Goal: Information Seeking & Learning: Compare options

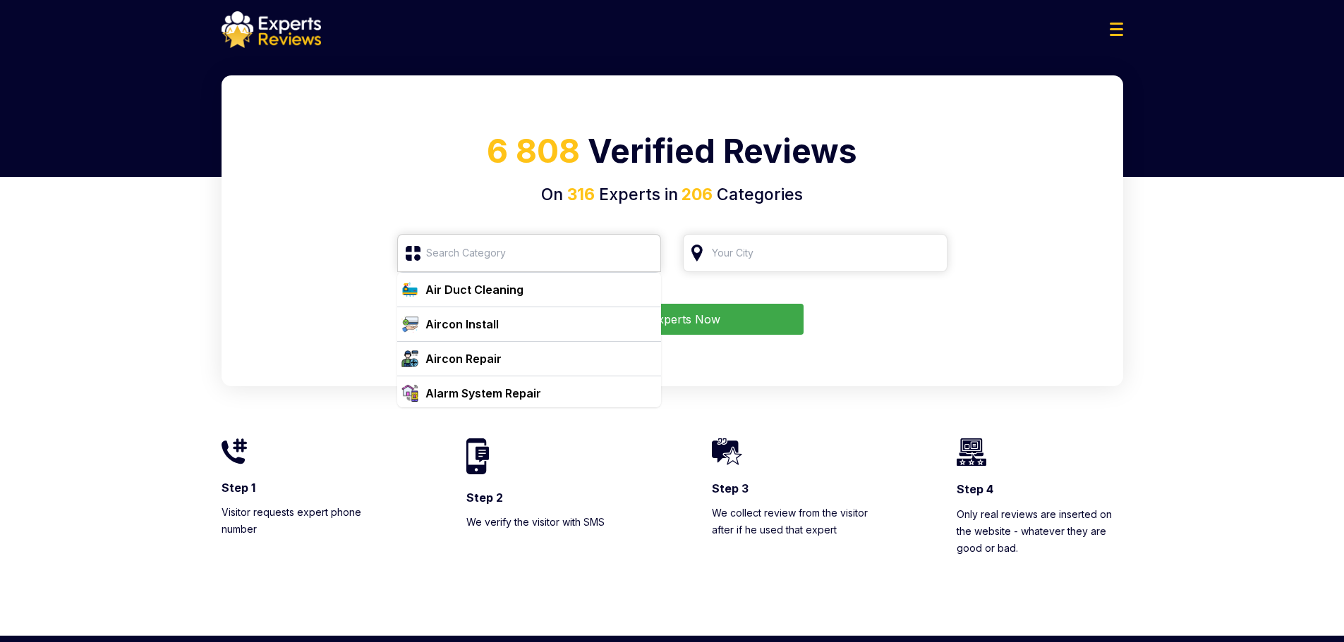
click at [518, 248] on input "search" at bounding box center [529, 253] width 264 height 38
click at [498, 293] on div "Air Duct Cleaning" at bounding box center [474, 289] width 98 height 17
type input "Air Duct Cleaning"
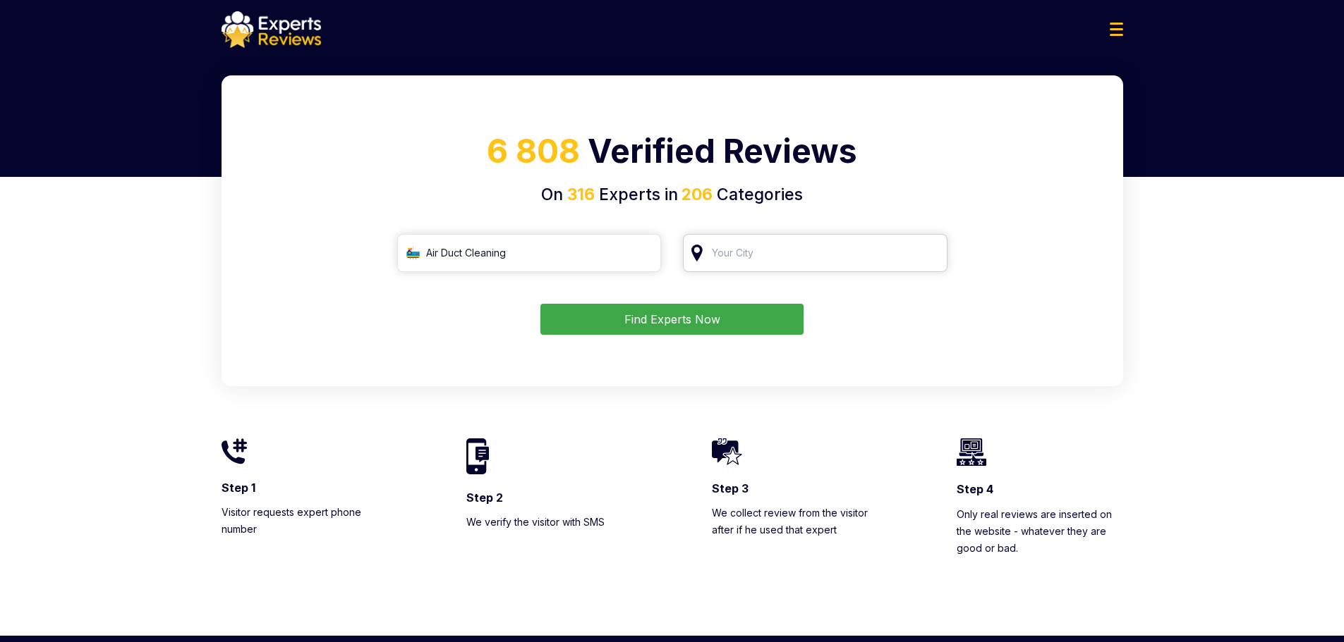
click at [731, 261] on input "search" at bounding box center [815, 253] width 264 height 38
click at [722, 253] on input "search" at bounding box center [815, 253] width 264 height 38
click at [565, 256] on input "Air Duct Cleaning" at bounding box center [529, 253] width 264 height 38
click at [641, 253] on input "Air Duct Cleaning" at bounding box center [529, 253] width 264 height 38
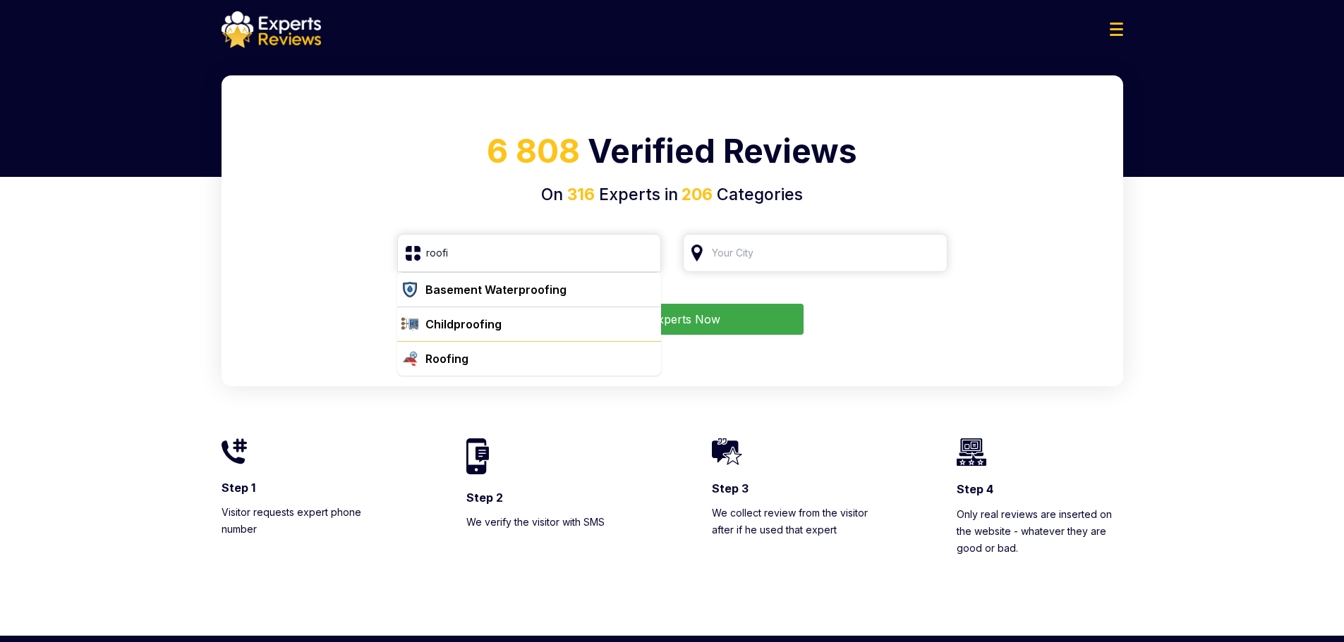
click at [461, 360] on div "Roofing" at bounding box center [446, 359] width 43 height 17
type input "Roofing"
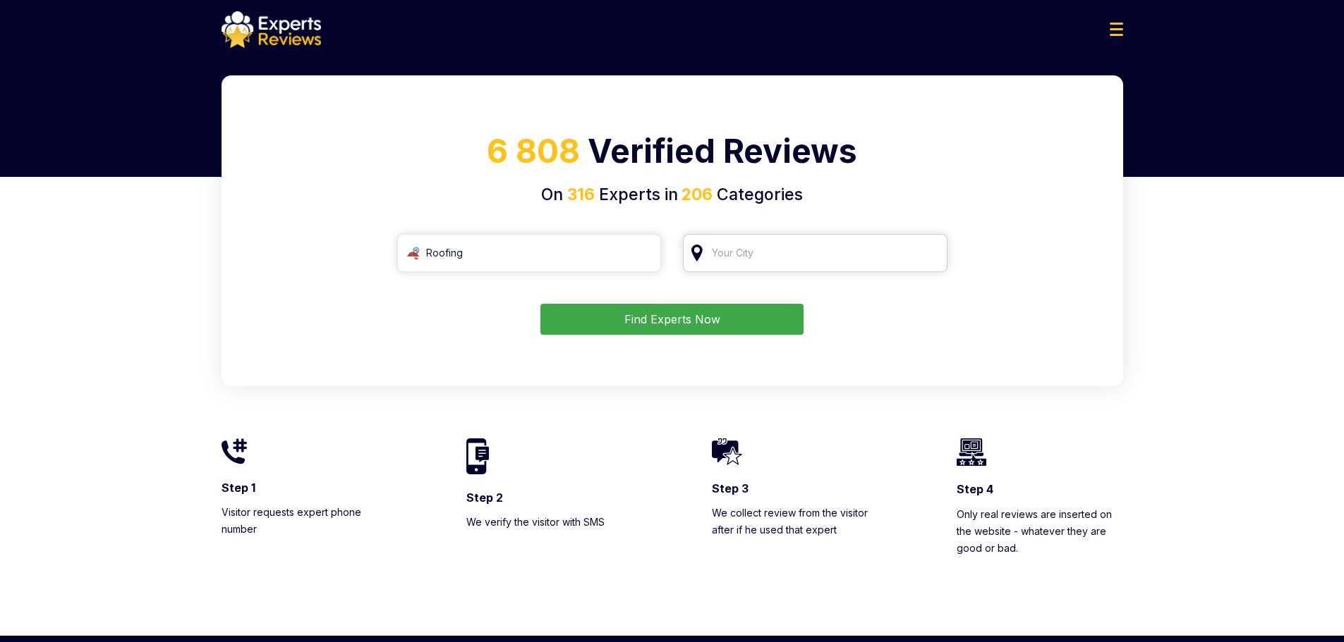
click at [803, 262] on input "search" at bounding box center [815, 253] width 264 height 38
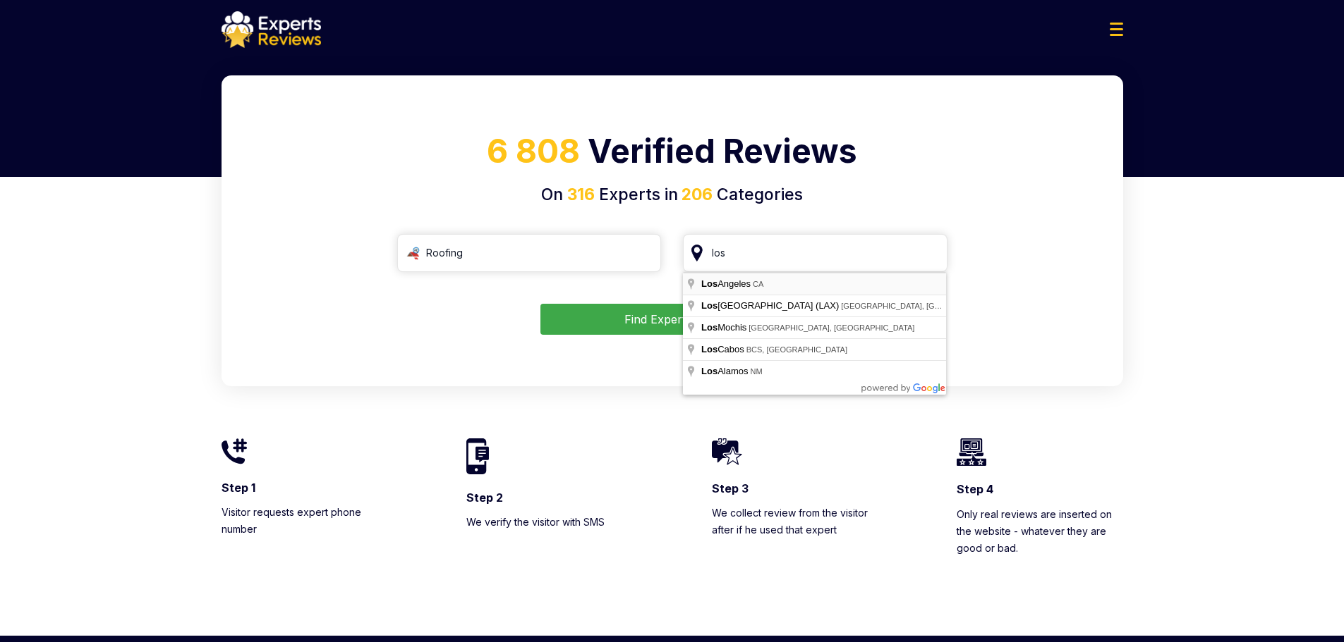
type input "[GEOGRAPHIC_DATA], [GEOGRAPHIC_DATA]"
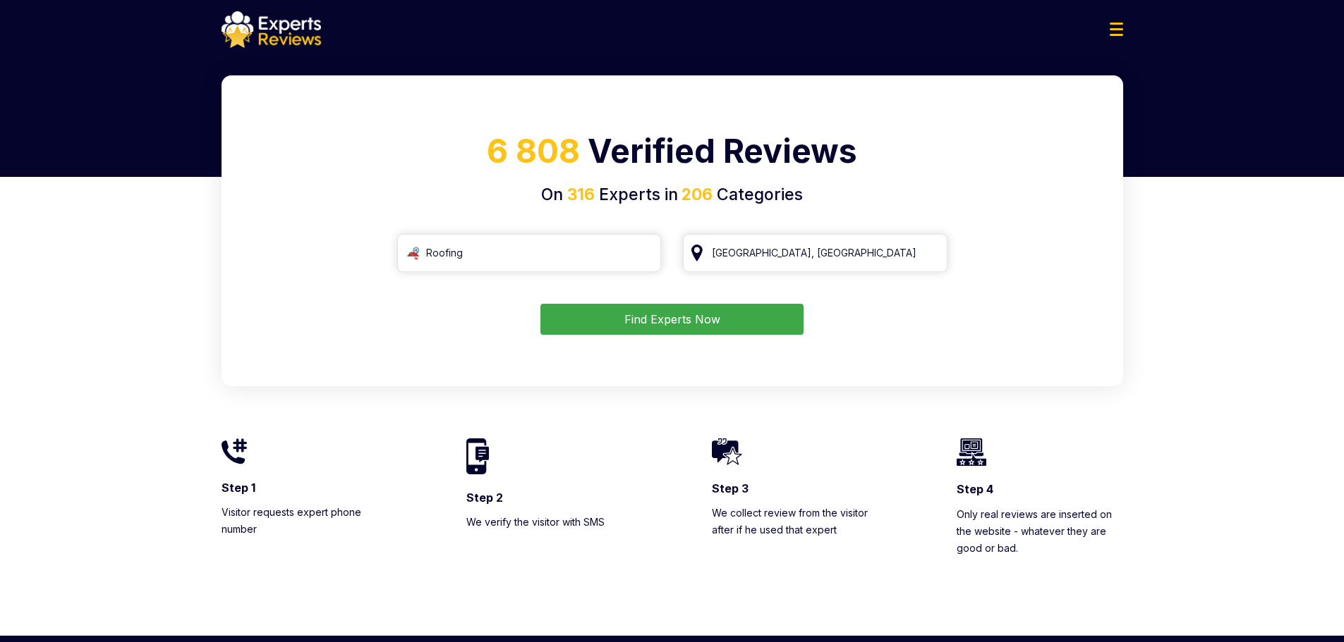
click at [679, 311] on button "Find Experts Now" at bounding box center [671, 319] width 263 height 31
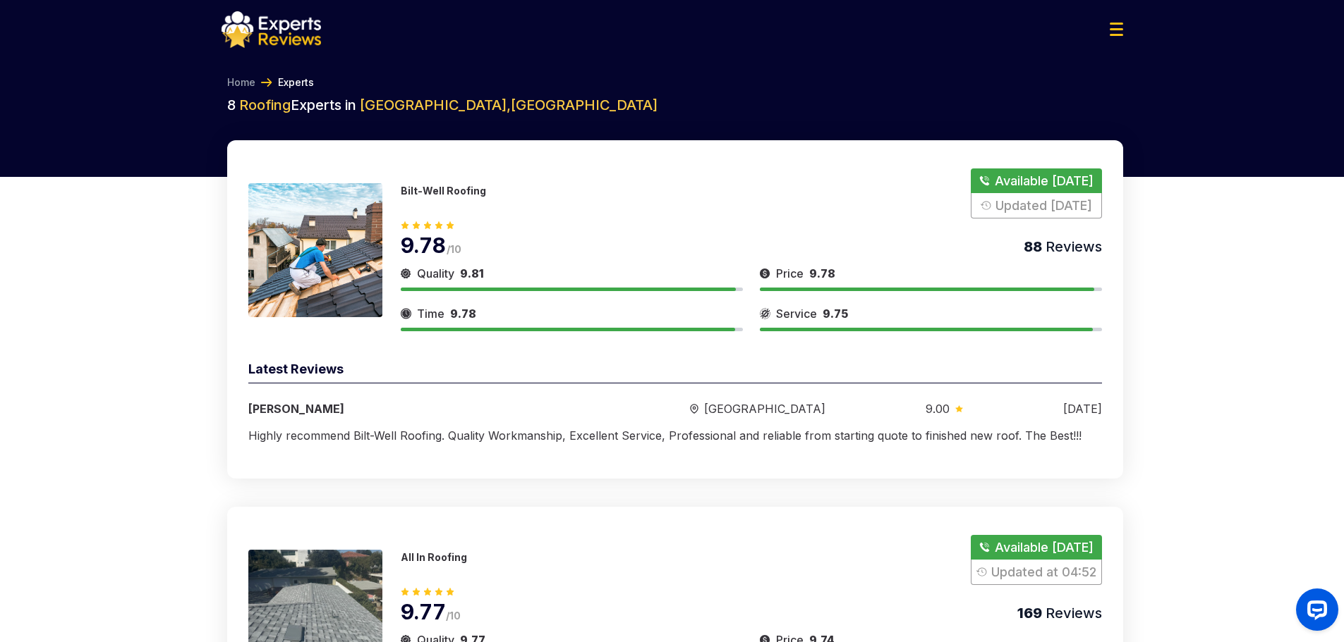
click at [668, 353] on div "Bilt-Well Roofing Available [DATE] Updated [DATE] 9.78 /10 88 Reviews Quality 9…" at bounding box center [675, 309] width 896 height 339
click at [433, 407] on div "[PERSON_NAME]" at bounding box center [418, 409] width 341 height 17
click at [296, 415] on div "[PERSON_NAME]" at bounding box center [418, 409] width 341 height 17
click at [330, 229] on img at bounding box center [315, 250] width 134 height 134
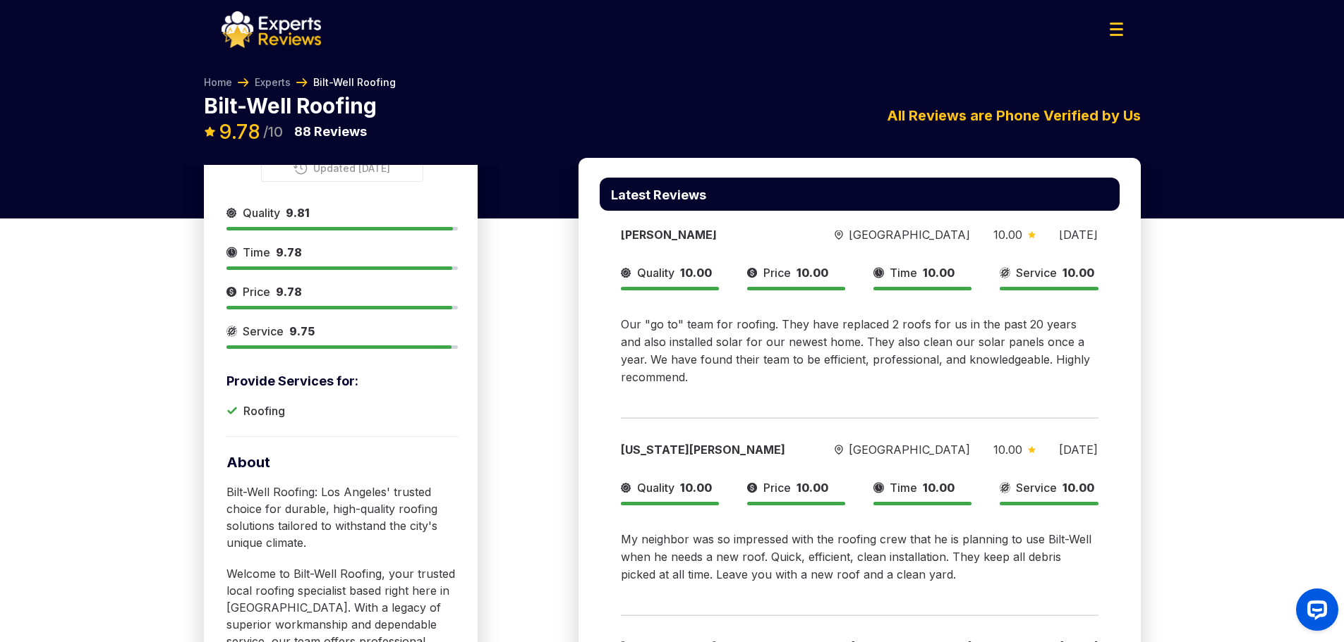
scroll to position [212, 0]
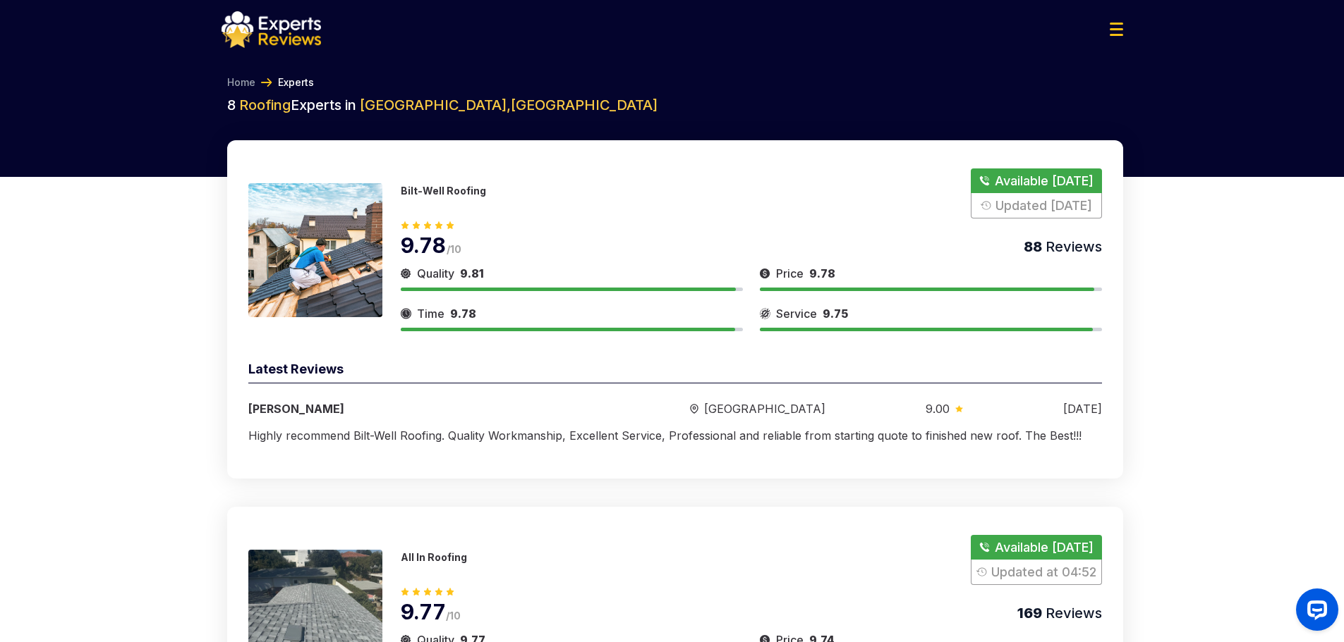
click at [1111, 27] on img at bounding box center [1115, 29] width 13 height 13
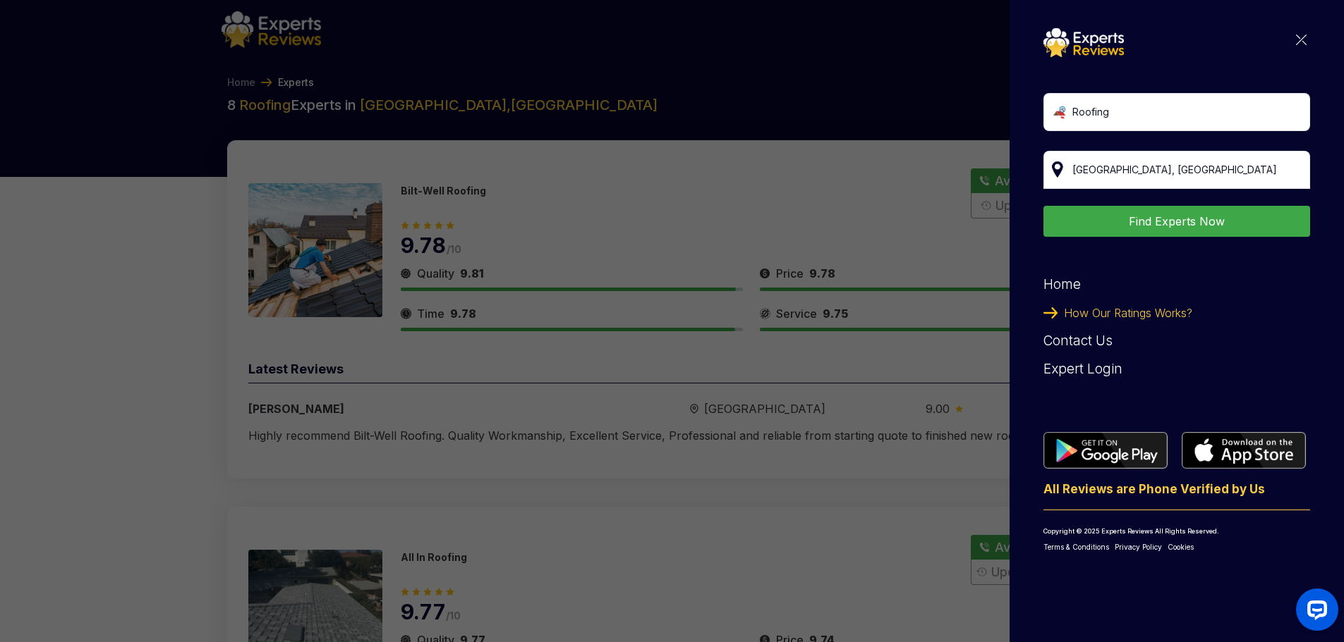
click at [1297, 37] on img at bounding box center [1301, 40] width 11 height 11
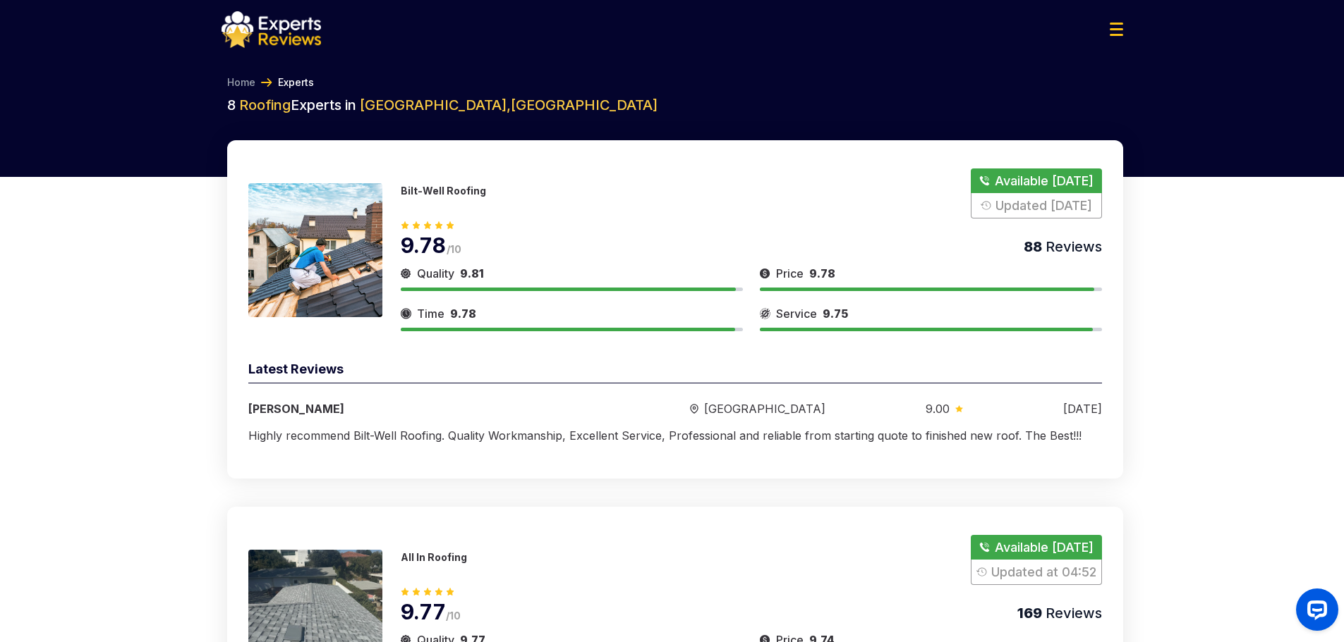
click at [1119, 32] on img at bounding box center [1115, 29] width 13 height 13
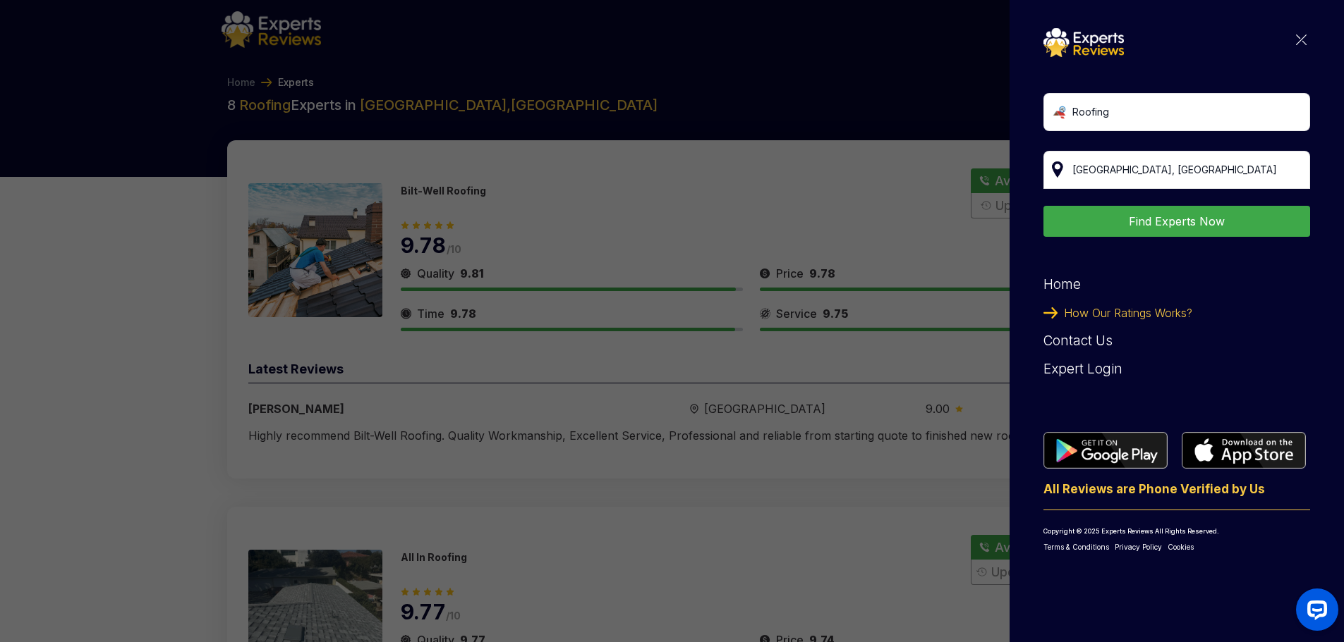
click at [1296, 37] on img at bounding box center [1301, 40] width 11 height 11
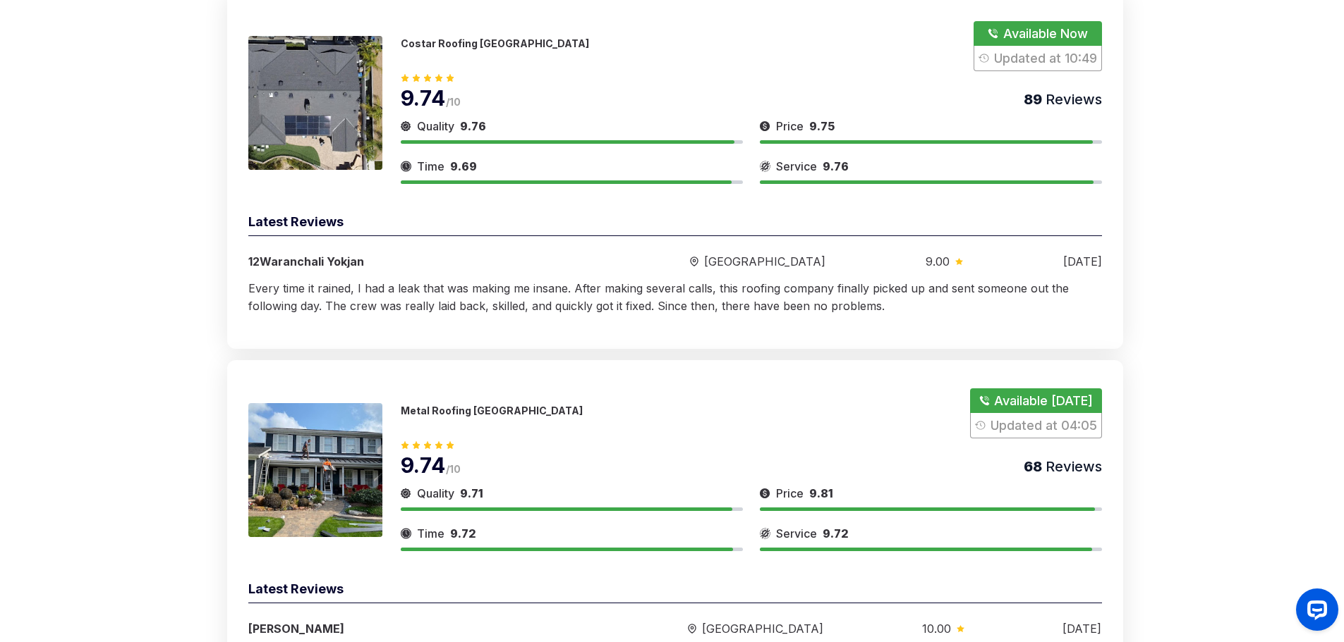
scroll to position [1199, 0]
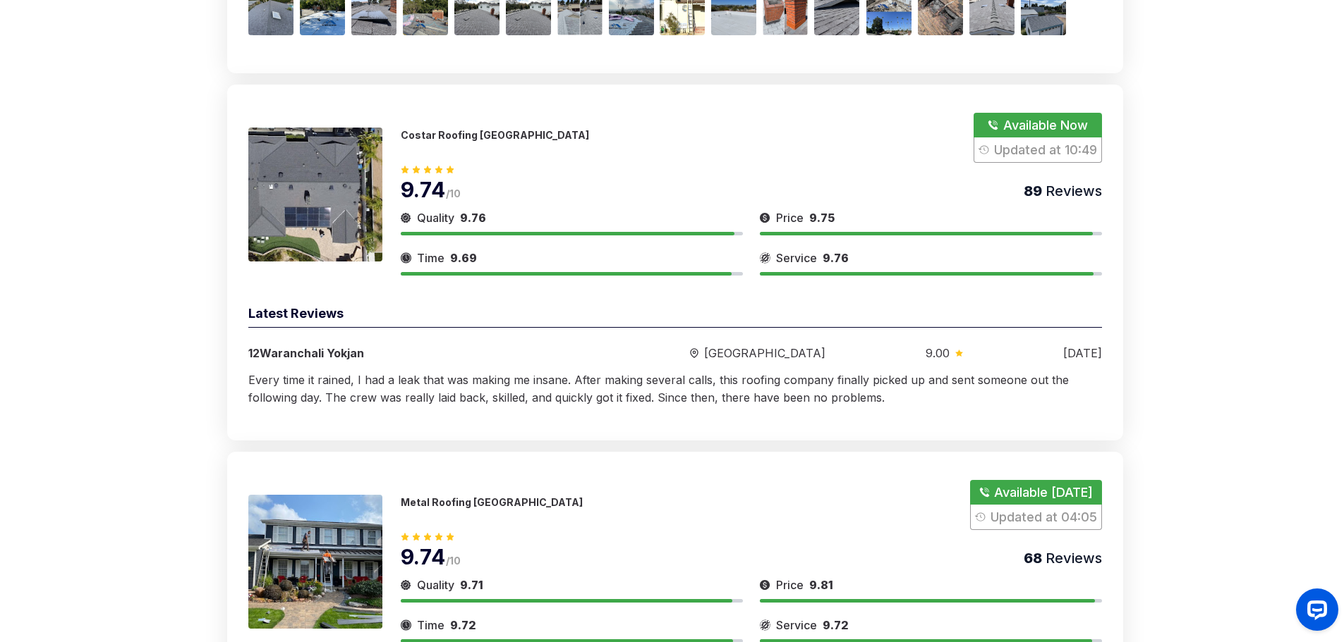
click at [598, 152] on div "Costar Roofing [GEOGRAPHIC_DATA] Available Now Updated at 10:49" at bounding box center [751, 138] width 701 height 50
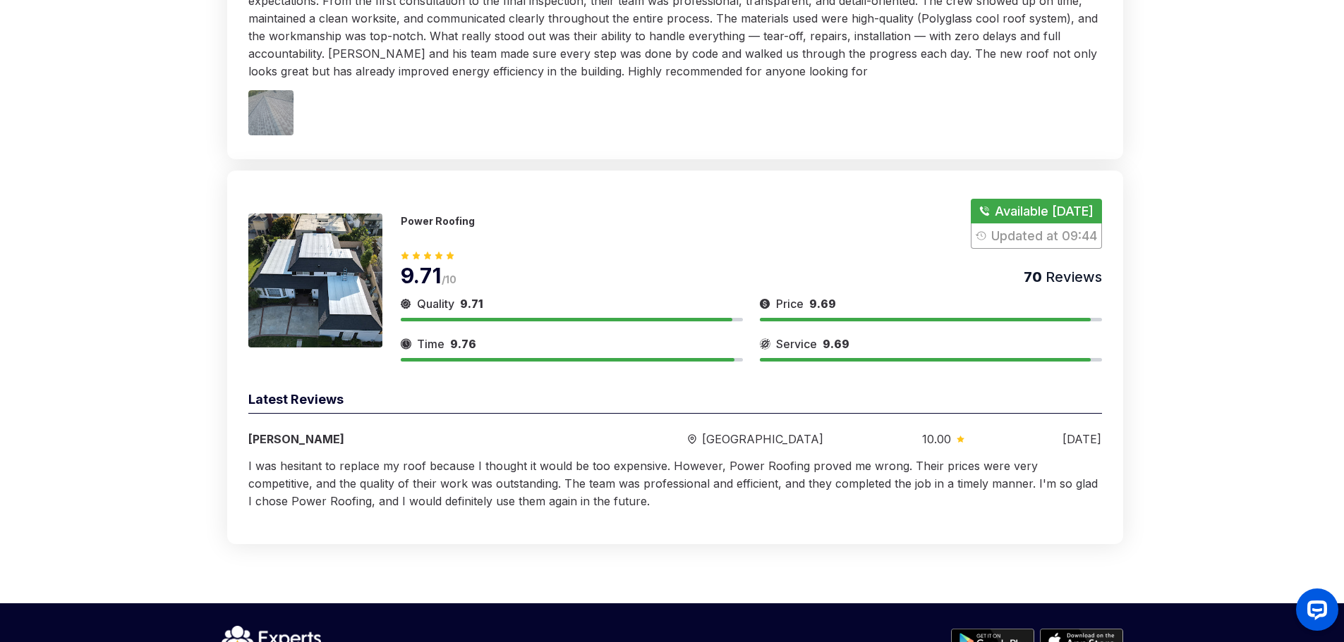
scroll to position [2617, 0]
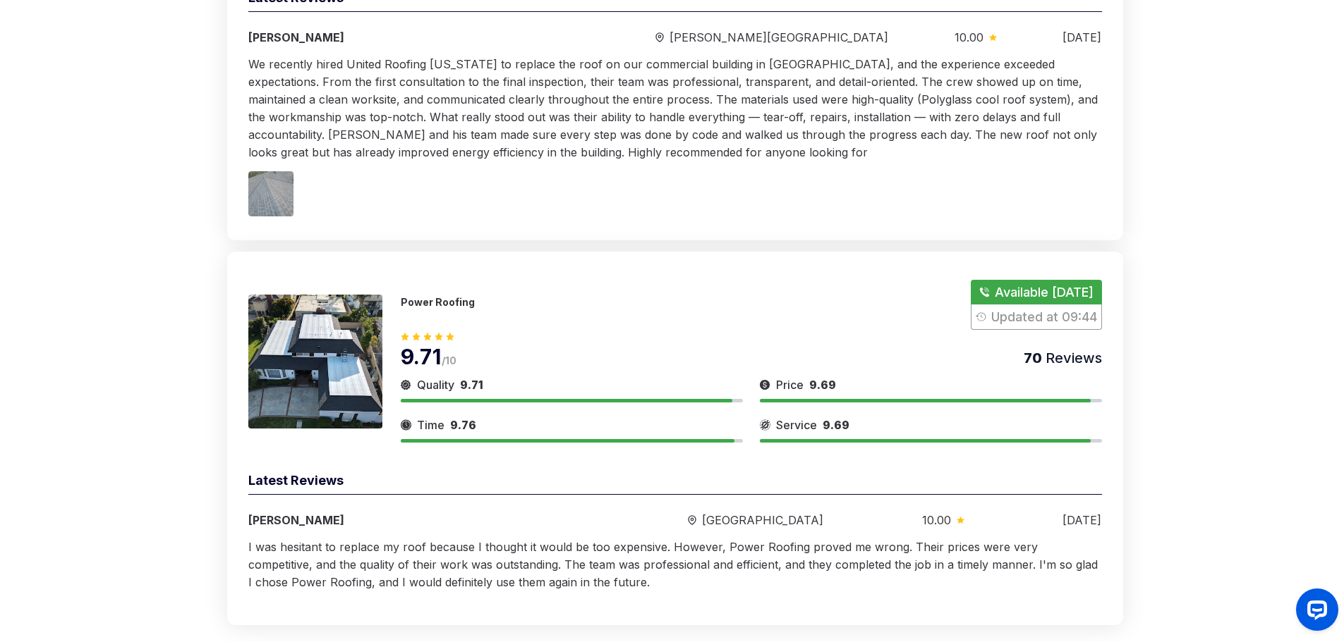
click at [321, 384] on img at bounding box center [315, 362] width 134 height 134
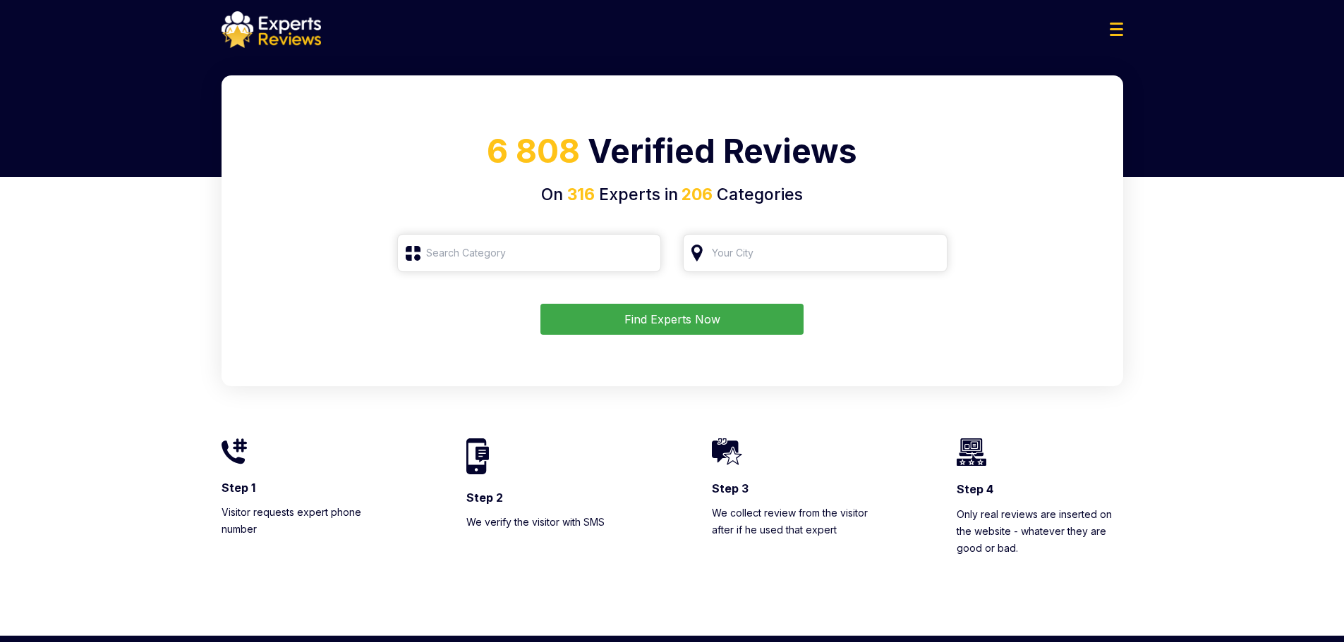
type input "Roofing"
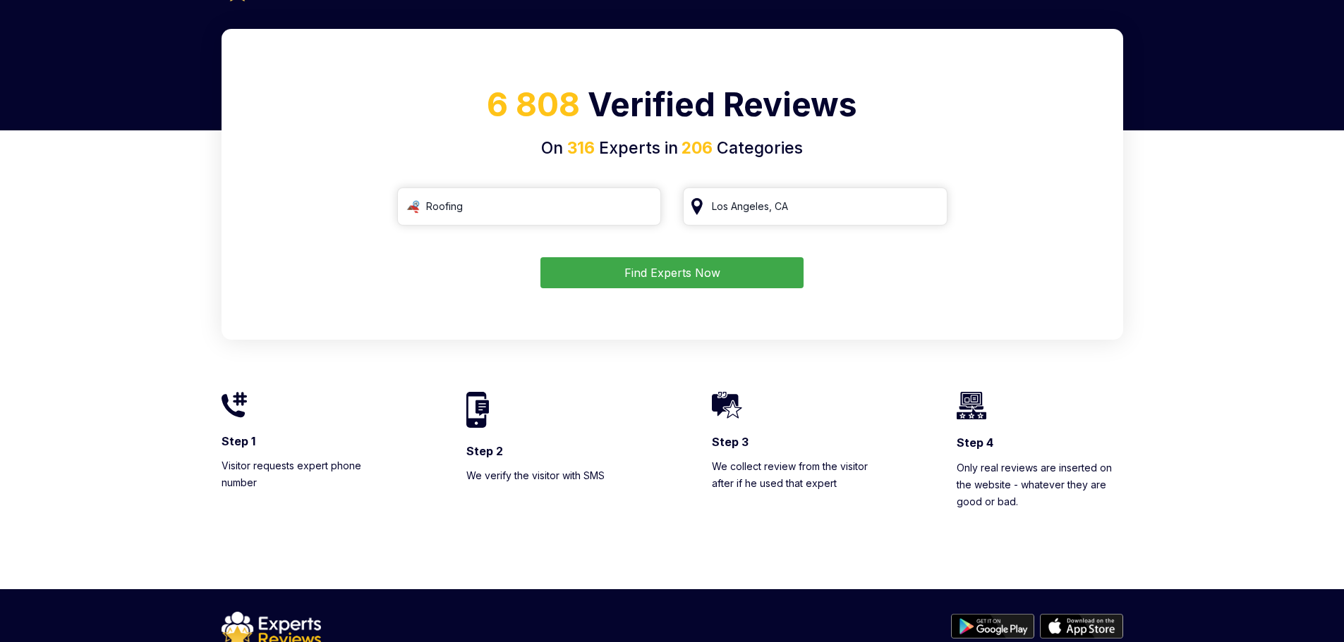
scroll to position [22, 0]
